Goal: Information Seeking & Learning: Learn about a topic

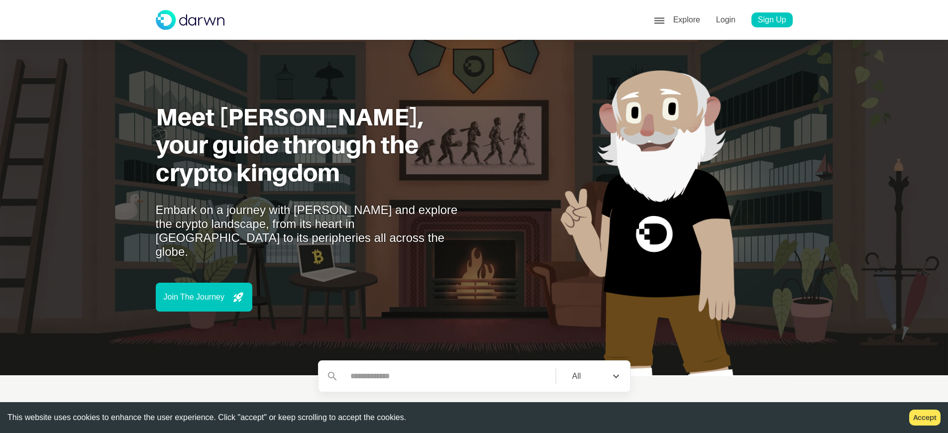
click at [720, 61] on div "face6 Profile" at bounding box center [730, 68] width 108 height 16
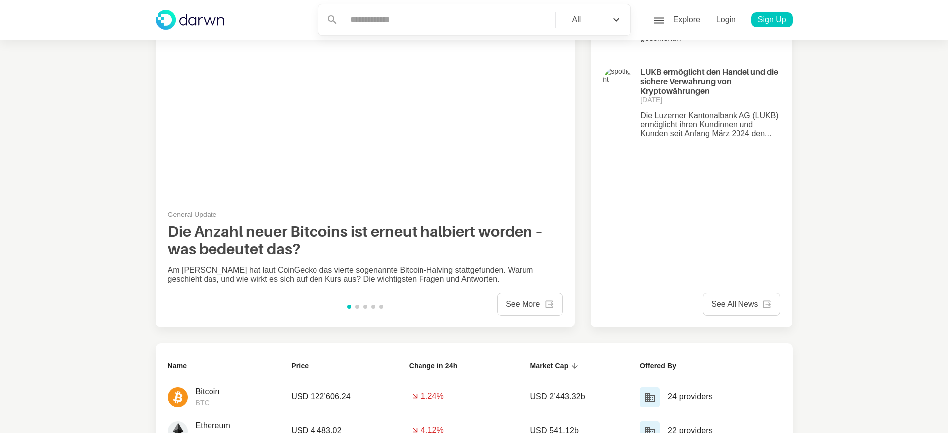
click at [720, 61] on div "face6 Profile" at bounding box center [730, 68] width 108 height 16
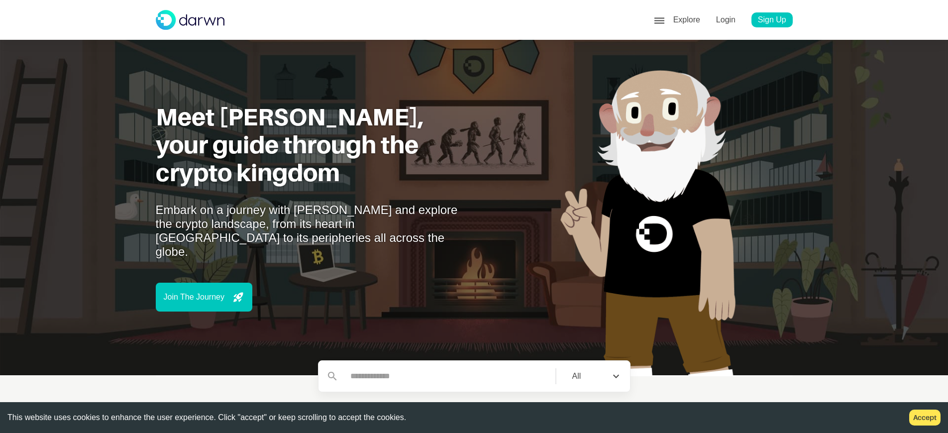
click at [932, 417] on button "Accept" at bounding box center [924, 417] width 31 height 16
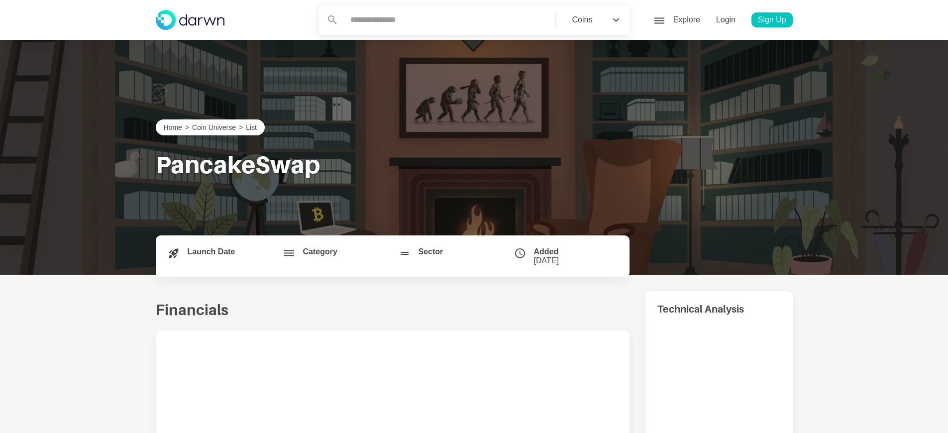
scroll to position [493, 0]
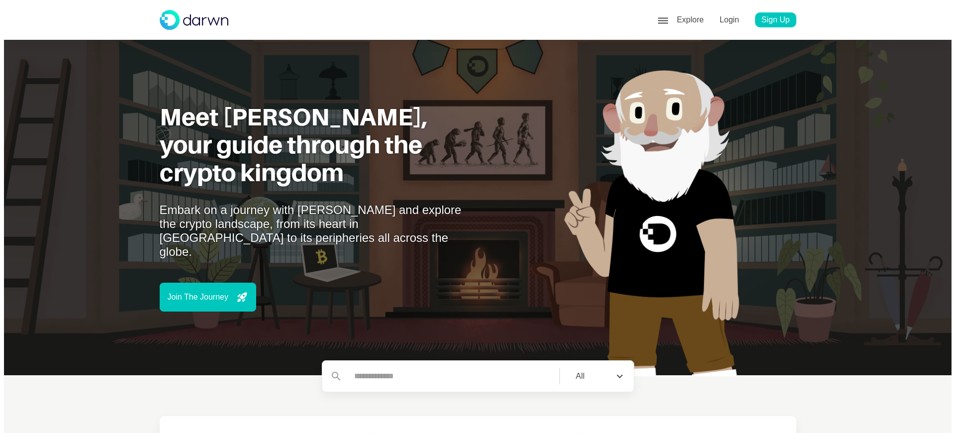
scroll to position [63, 0]
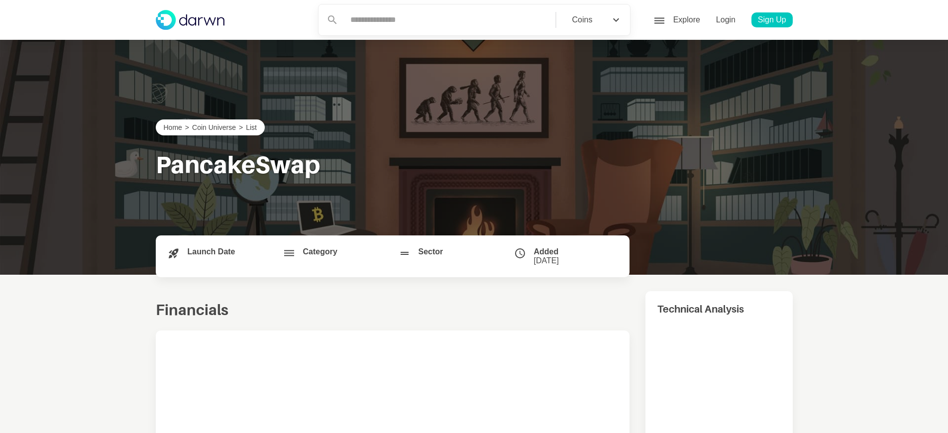
click at [720, 61] on div "face6 Profile" at bounding box center [730, 68] width 108 height 16
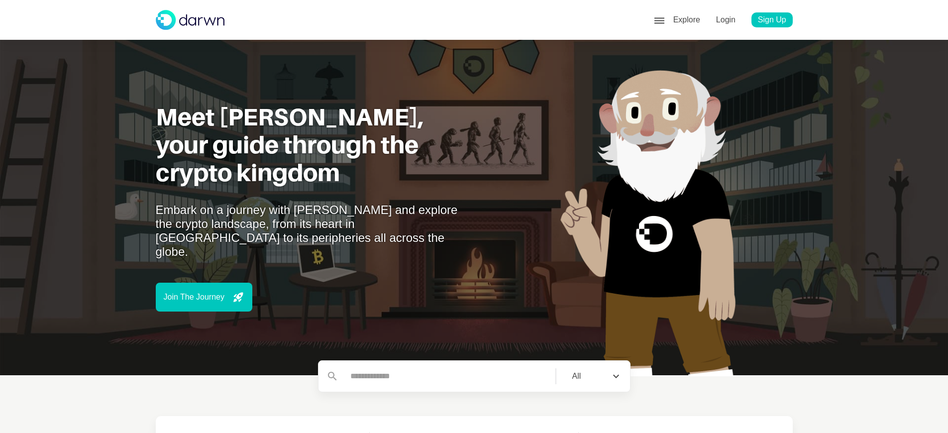
scroll to position [61, 0]
